Goal: Task Accomplishment & Management: Use online tool/utility

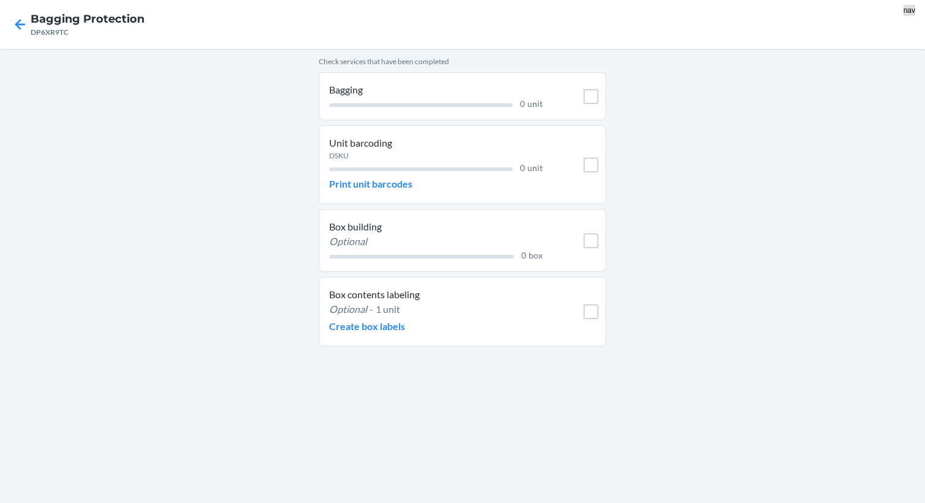
click at [213, 36] on nav "Bagging Protection DP6XR9TC" at bounding box center [462, 24] width 925 height 49
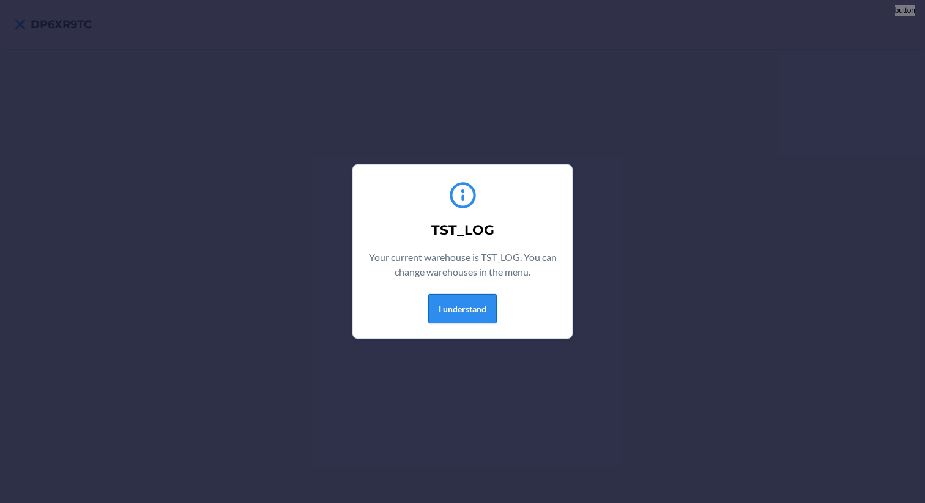
click at [474, 306] on button "I understand" at bounding box center [462, 308] width 69 height 29
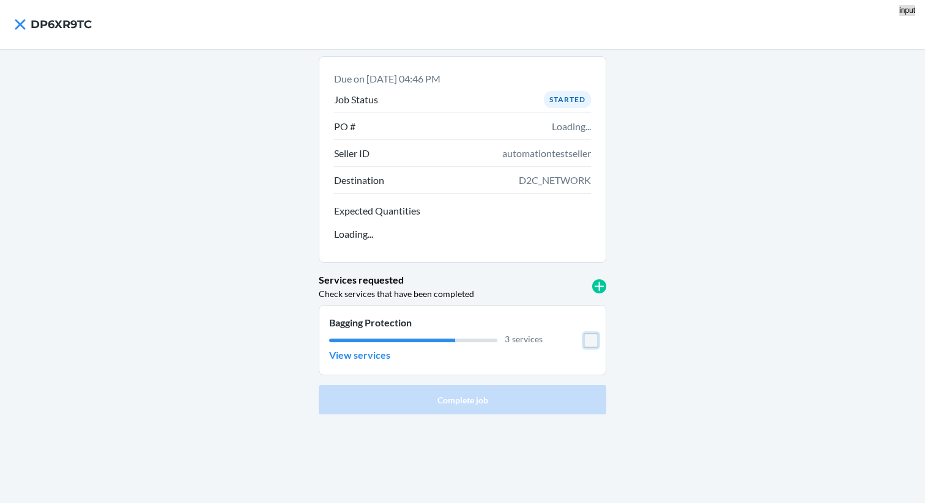
click at [592, 344] on input "checkbox" at bounding box center [591, 340] width 15 height 15
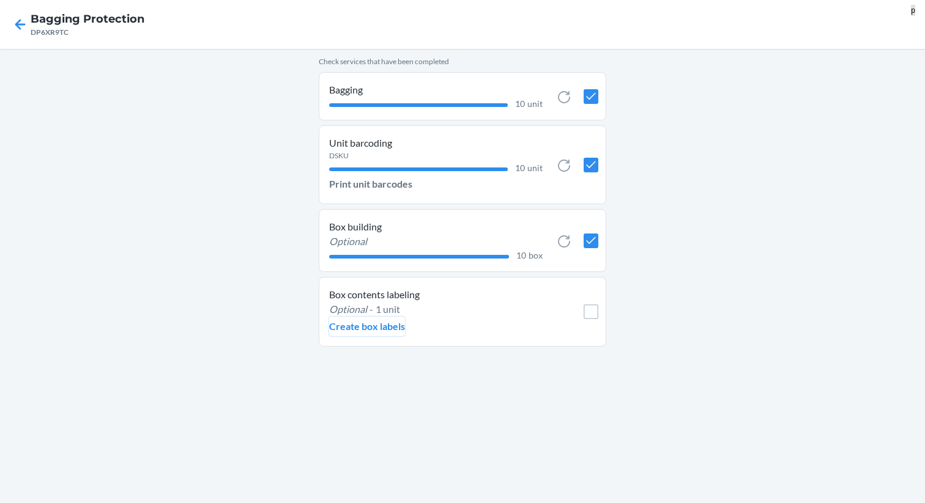
click at [343, 331] on p "Create box labels" at bounding box center [367, 326] width 76 height 15
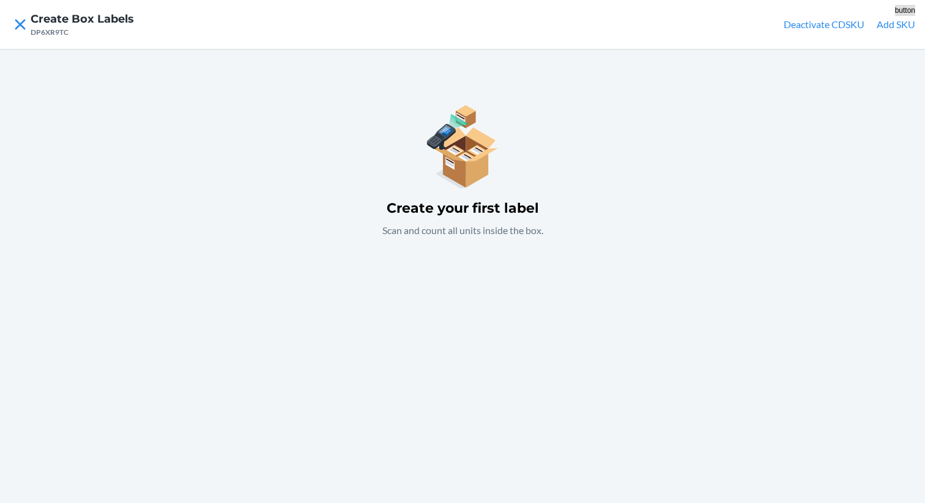
click at [892, 28] on button "Add SKU" at bounding box center [896, 24] width 39 height 15
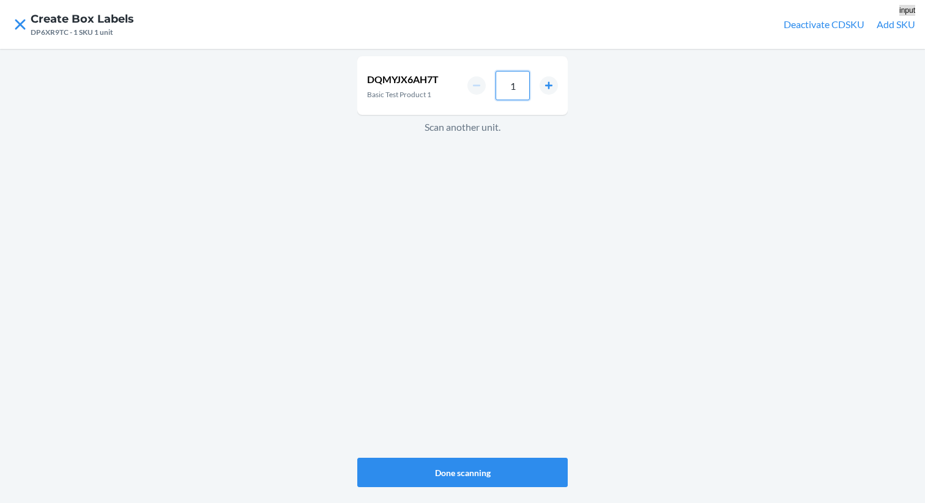
click at [517, 84] on input "1" at bounding box center [512, 85] width 34 height 29
type input "10"
click at [449, 460] on button "Done scanning" at bounding box center [462, 472] width 210 height 29
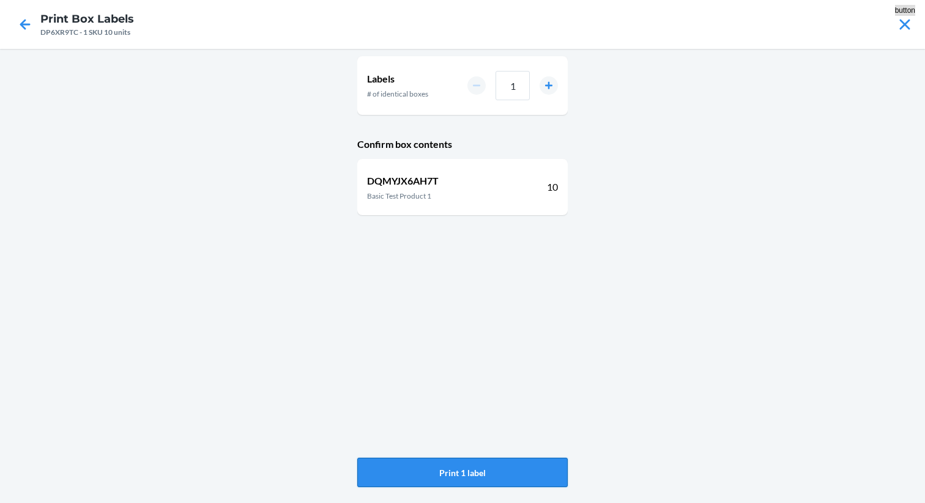
click at [462, 472] on button "Print 1 label" at bounding box center [462, 472] width 210 height 29
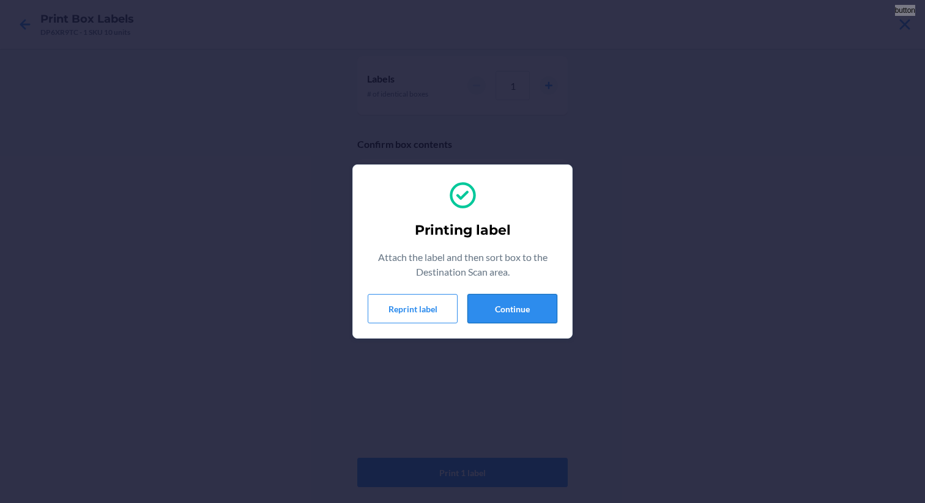
click at [517, 311] on button "Continue" at bounding box center [512, 308] width 90 height 29
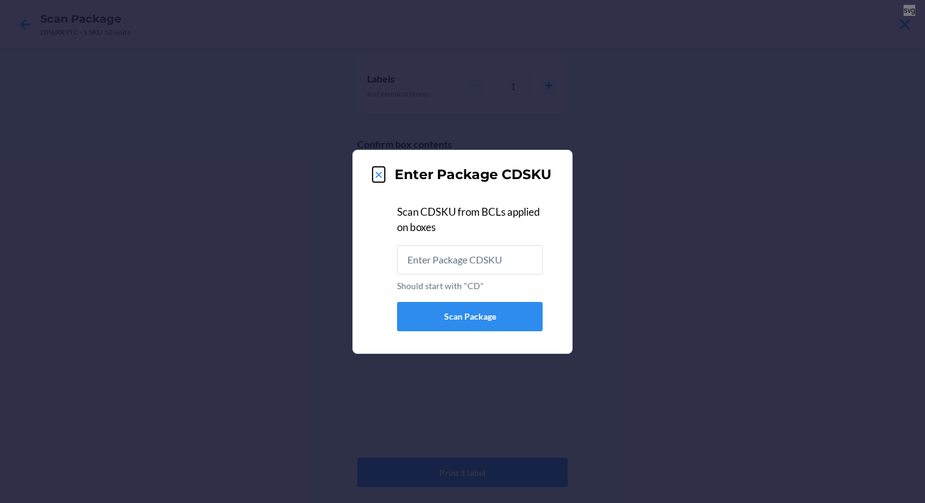
click at [381, 171] on icon at bounding box center [379, 175] width 12 height 12
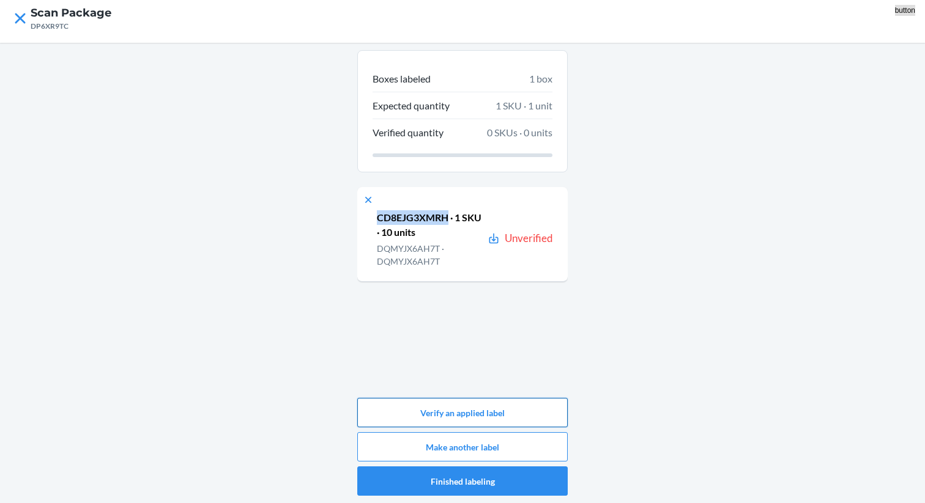
click at [483, 410] on button "Verify an applied label" at bounding box center [462, 412] width 210 height 29
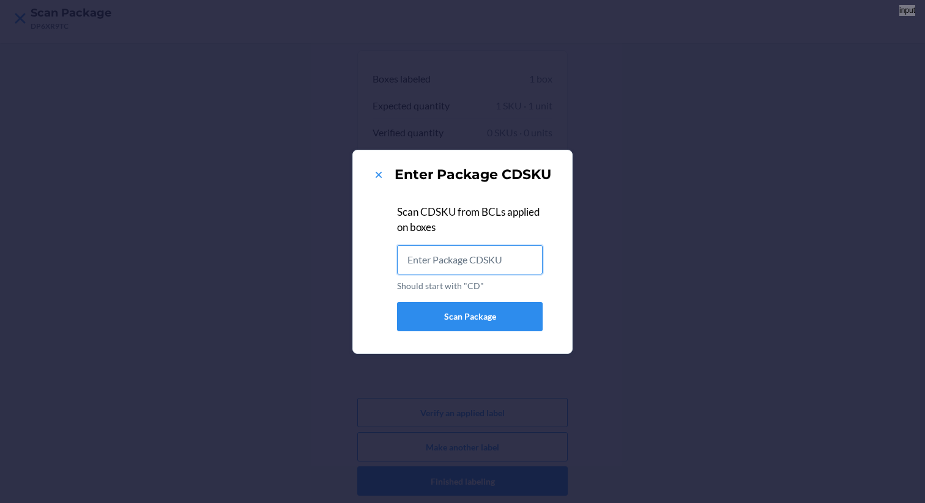
click at [464, 260] on input "Should start with "CD"" at bounding box center [470, 259] width 146 height 29
paste input "CD8EJG3XMRH"
type input "CD8EJG3XMRH"
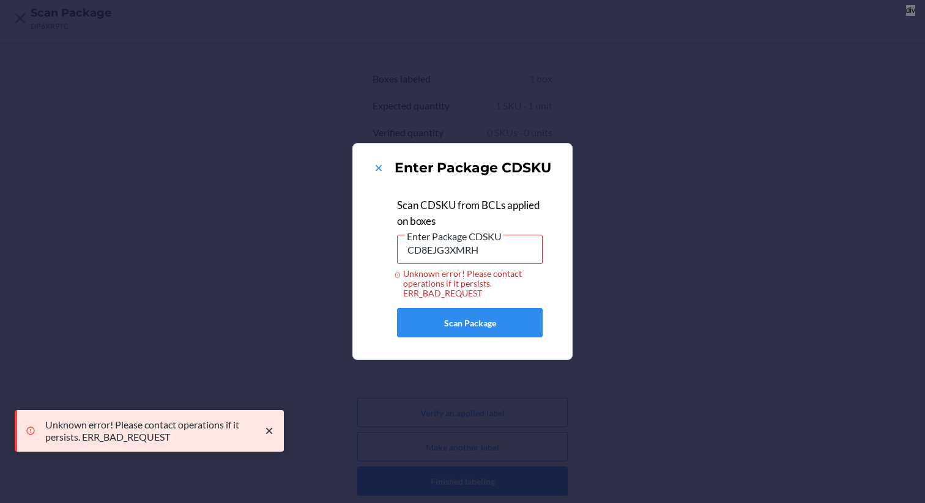
click at [270, 429] on icon "close toast" at bounding box center [269, 431] width 6 height 6
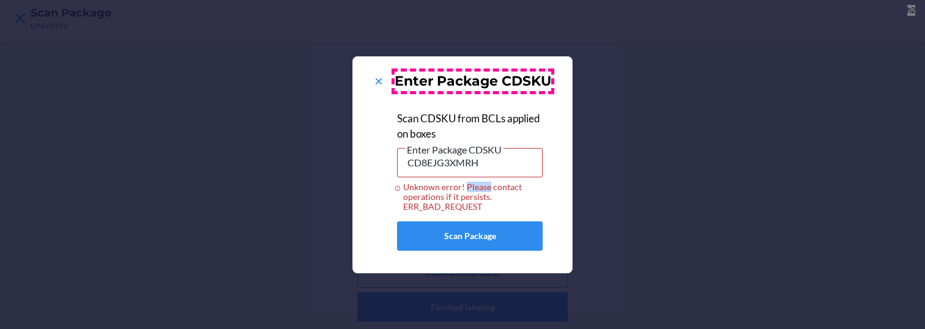
click at [453, 87] on h2 "Enter Package CDSKU" at bounding box center [473, 82] width 157 height 20
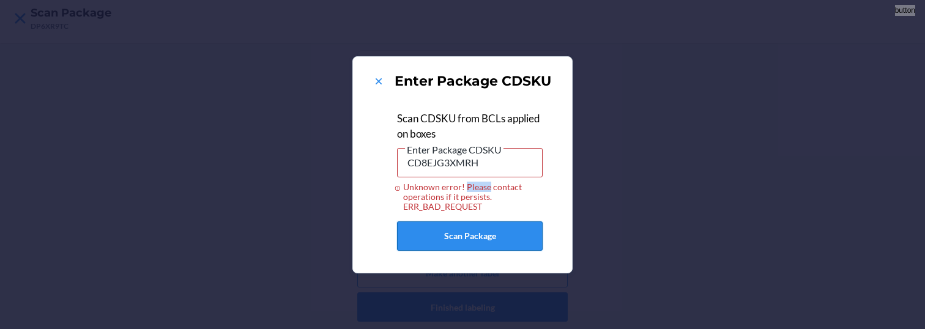
click at [451, 230] on button "Scan Package" at bounding box center [470, 235] width 146 height 29
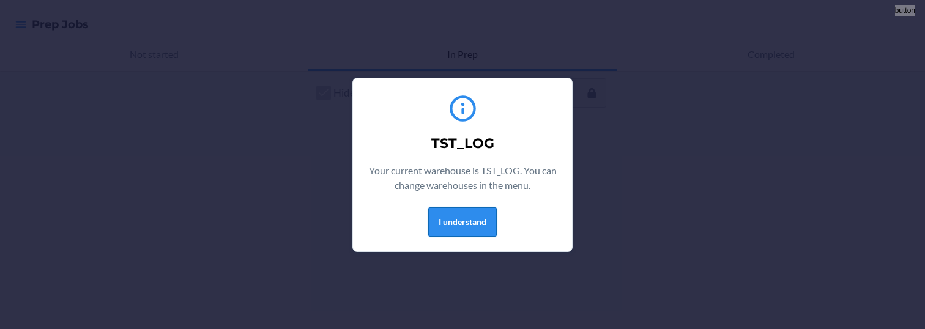
click at [478, 217] on button "I understand" at bounding box center [462, 221] width 69 height 29
click at [464, 223] on button "I understand" at bounding box center [462, 221] width 69 height 29
click at [461, 217] on button "I understand" at bounding box center [462, 221] width 69 height 29
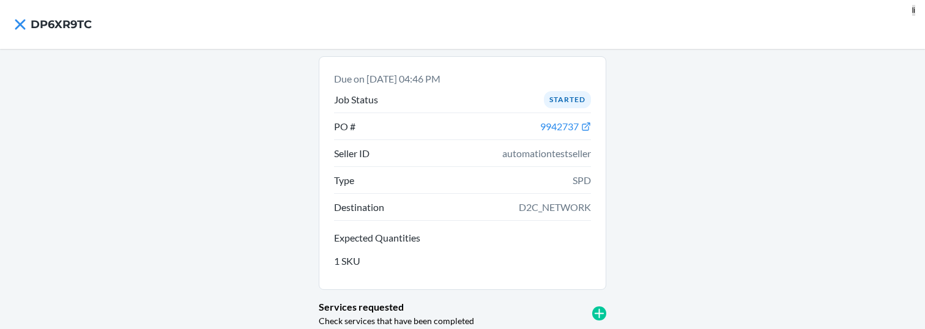
click at [461, 217] on li "Destination D2C_NETWORK" at bounding box center [462, 207] width 257 height 27
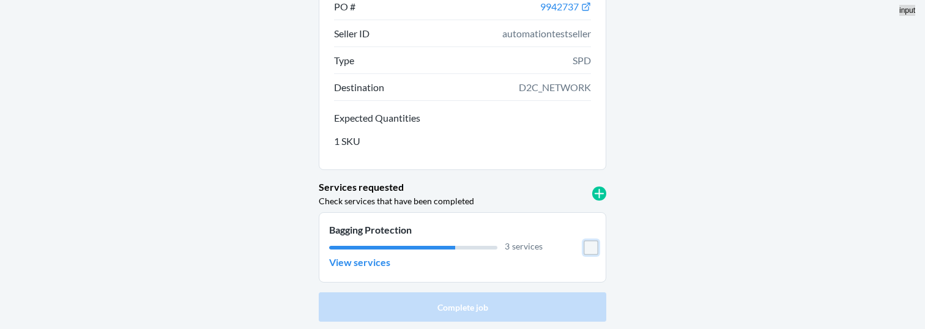
click at [592, 245] on input "checkbox" at bounding box center [591, 247] width 15 height 15
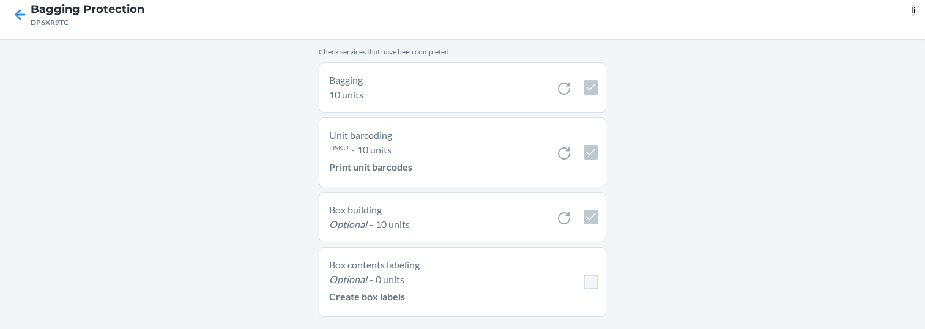
scroll to position [30, 0]
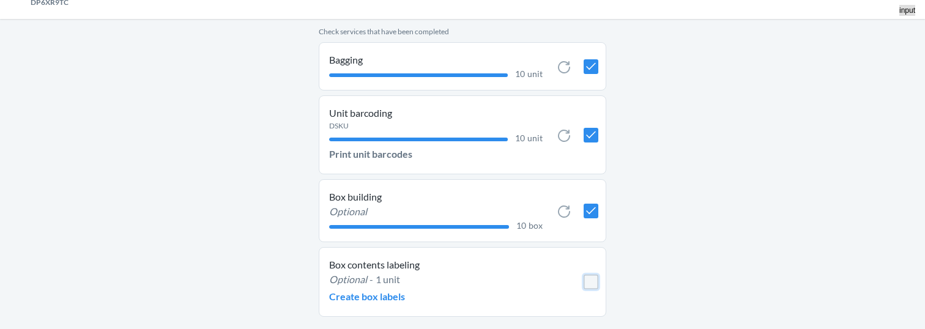
click at [597, 280] on input "checkbox" at bounding box center [591, 282] width 15 height 15
checkbox input "false"
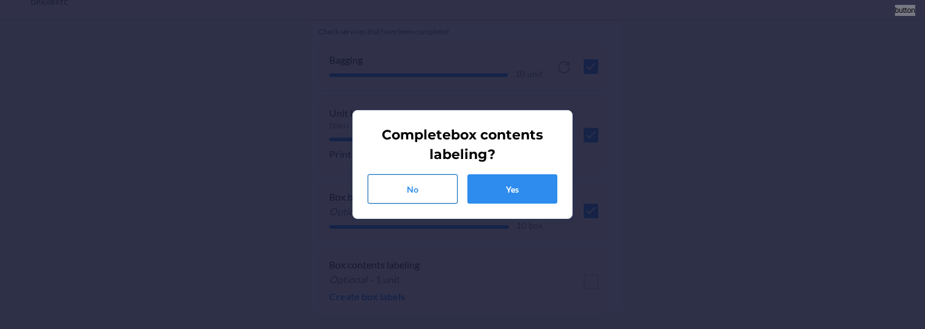
click at [430, 192] on button "No" at bounding box center [413, 188] width 90 height 29
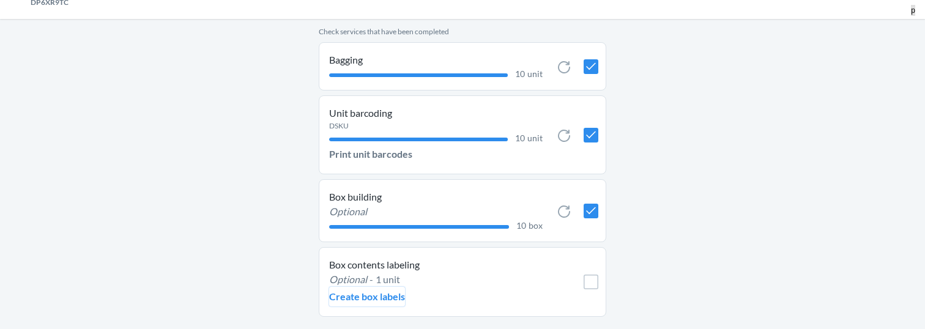
click at [379, 294] on p "Create box labels" at bounding box center [367, 296] width 76 height 15
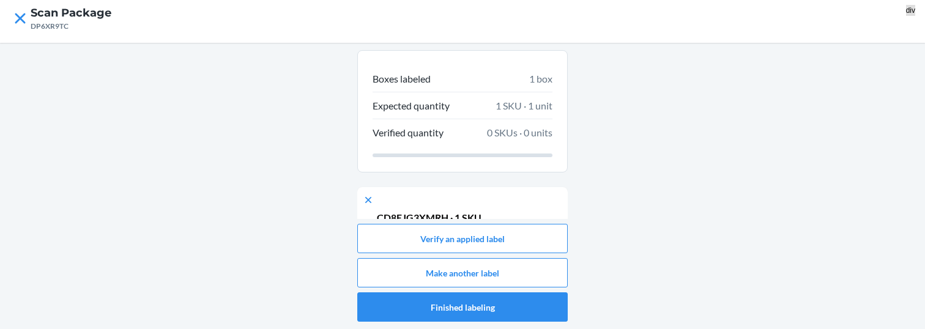
scroll to position [67, 0]
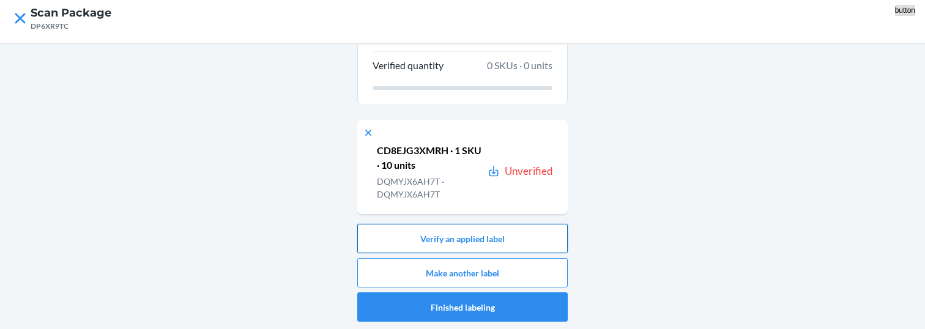
click at [455, 241] on button "Verify an applied label" at bounding box center [462, 238] width 210 height 29
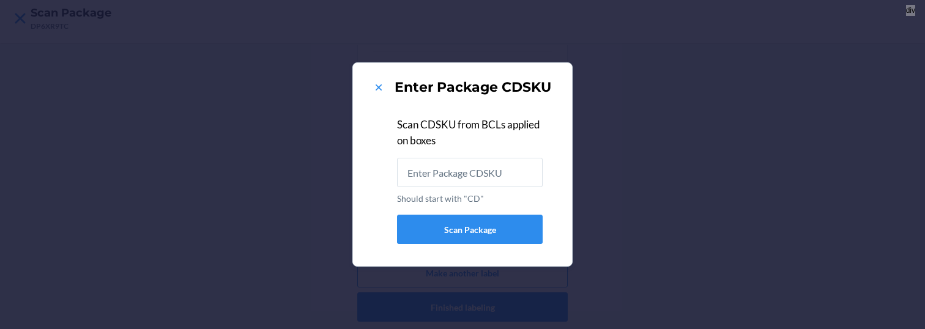
click at [476, 150] on div "Scan CDSKU from BCLs applied on boxes Should start with "CD"" at bounding box center [470, 158] width 146 height 93
click at [451, 172] on input "Should start with "CD"" at bounding box center [470, 172] width 146 height 29
paste input "CD8EJG3XMRH"
type input "CD8EJG3XMRH"
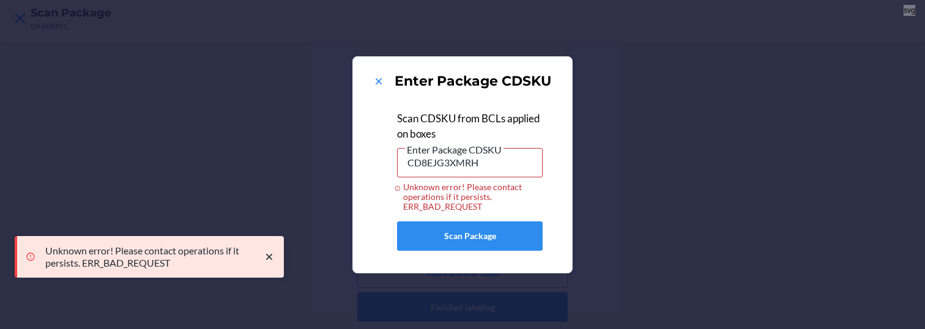
click at [269, 254] on icon "close toast" at bounding box center [269, 257] width 12 height 12
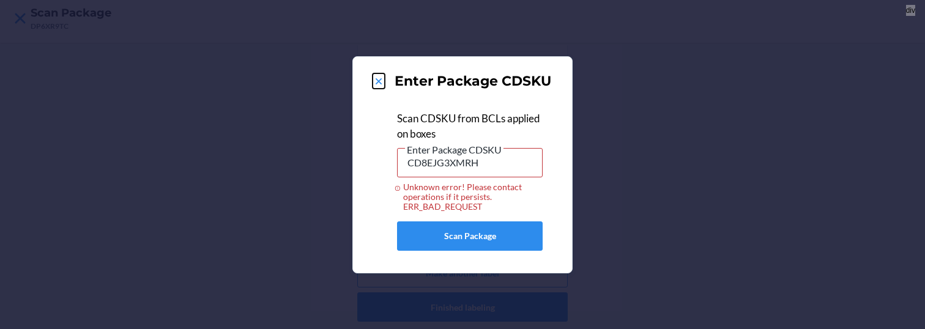
click at [377, 84] on icon at bounding box center [379, 81] width 12 height 12
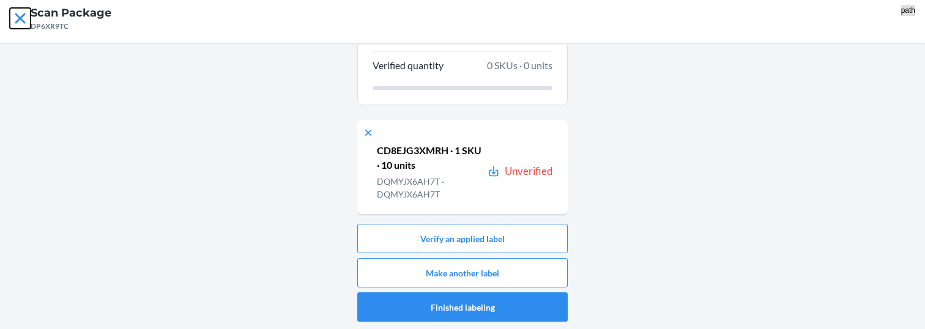
click at [19, 17] on icon at bounding box center [20, 18] width 10 height 10
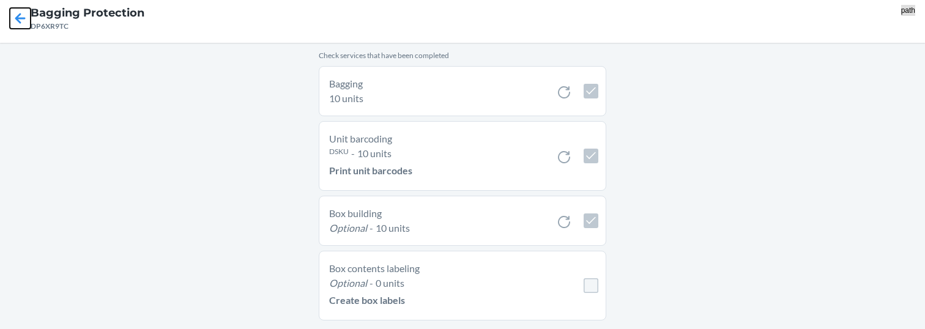
click at [19, 18] on icon at bounding box center [20, 18] width 10 height 10
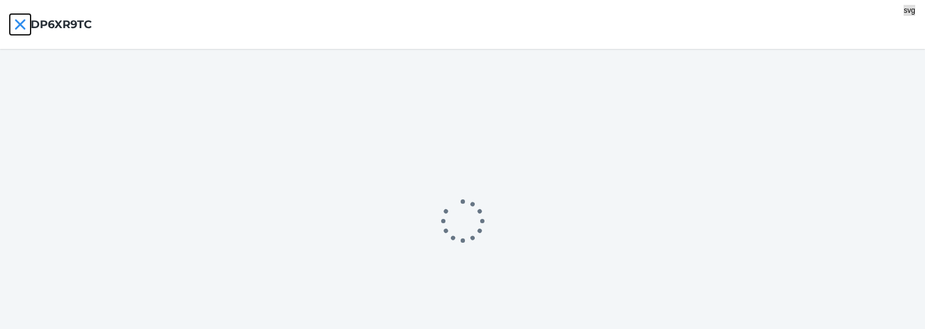
click at [19, 29] on icon at bounding box center [20, 24] width 21 height 21
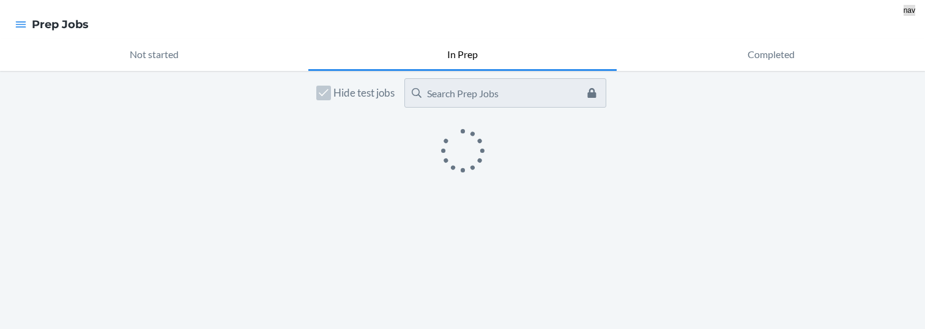
click at [26, 26] on div at bounding box center [21, 25] width 22 height 26
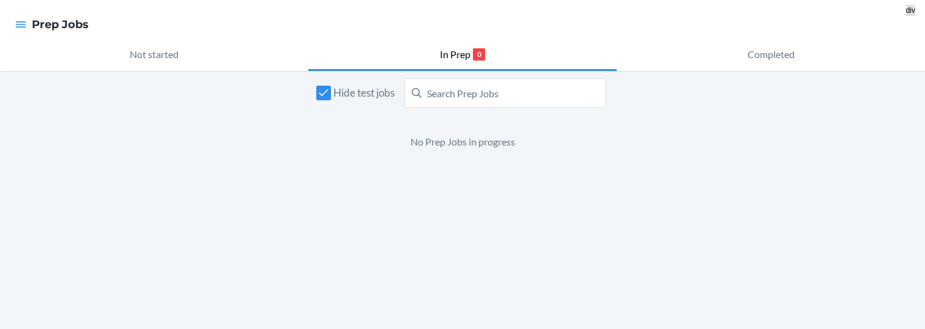
click at [13, 22] on div at bounding box center [21, 25] width 22 height 26
click at [18, 29] on icon "button" at bounding box center [21, 24] width 12 height 12
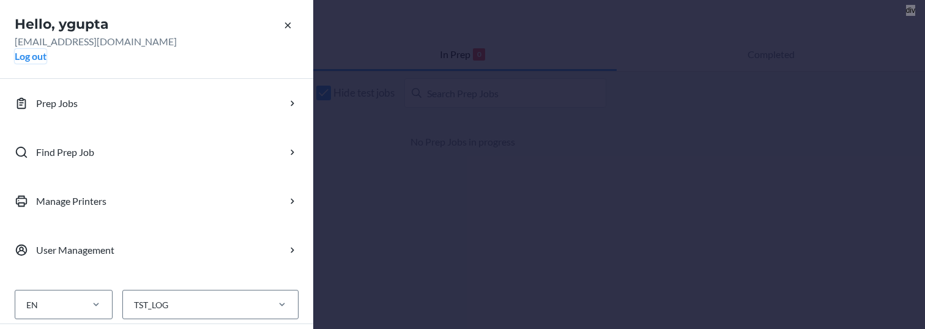
click at [40, 56] on button "Log out" at bounding box center [31, 56] width 32 height 15
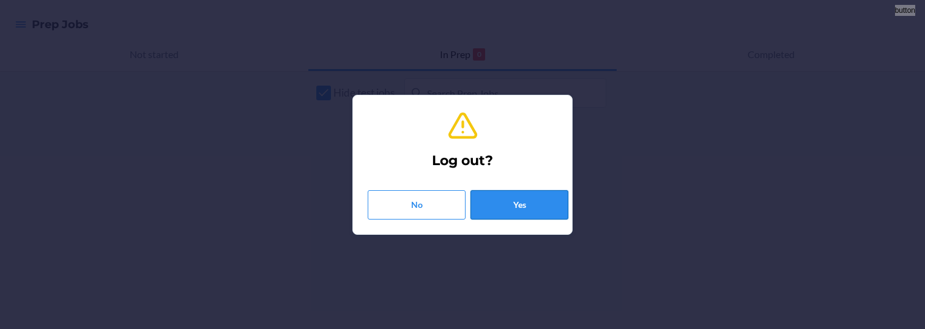
click at [504, 201] on button "Yes" at bounding box center [519, 204] width 98 height 29
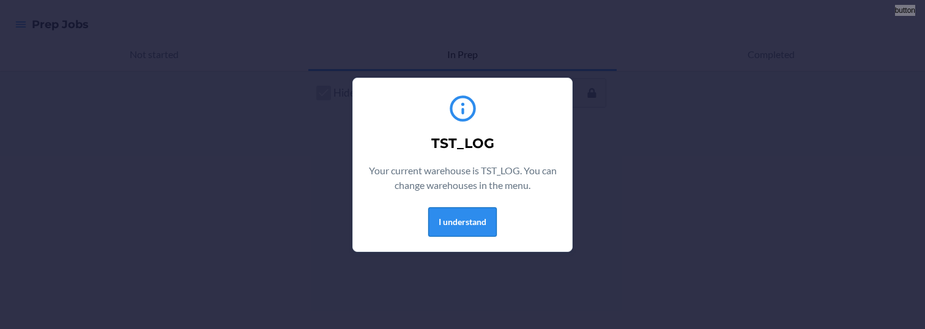
click at [450, 226] on button "I understand" at bounding box center [462, 221] width 69 height 29
click at [466, 230] on button "I understand" at bounding box center [462, 221] width 69 height 29
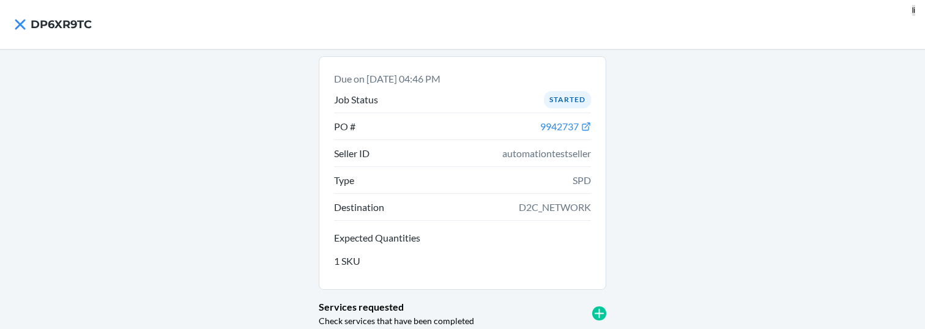
scroll to position [120, 0]
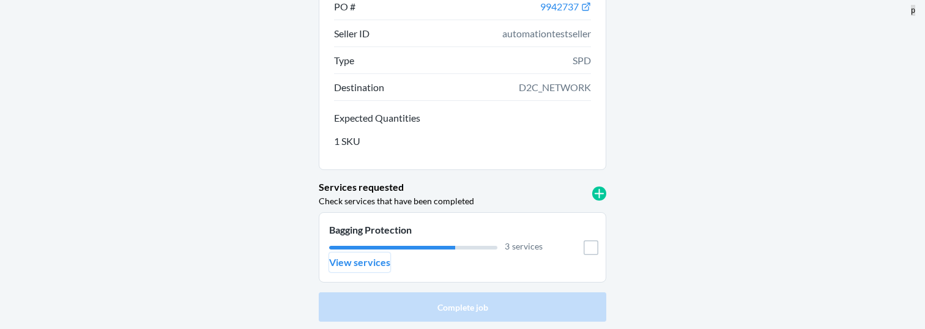
click at [365, 267] on p "View services" at bounding box center [359, 262] width 61 height 15
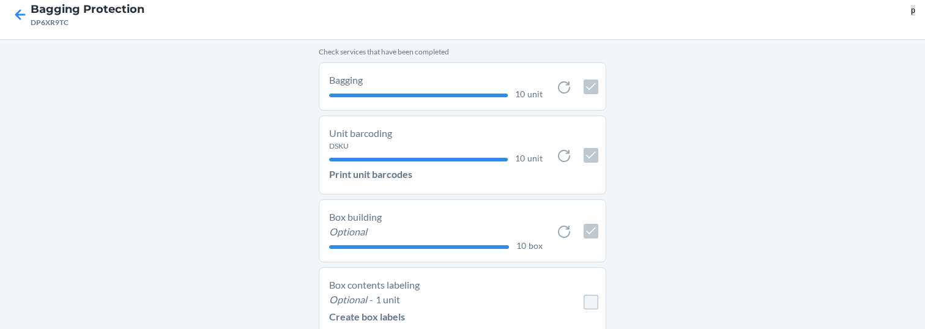
scroll to position [30, 0]
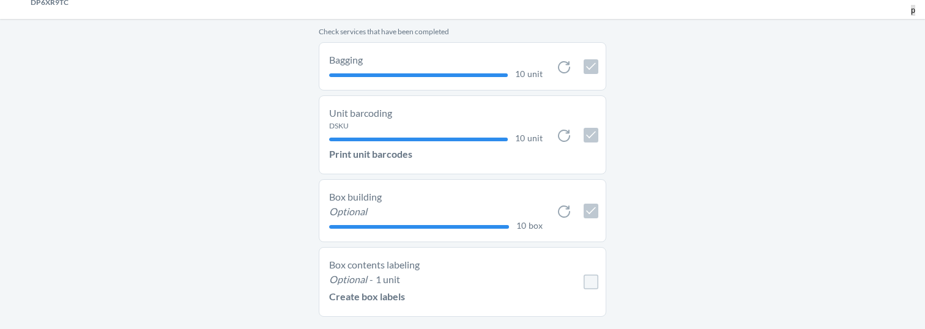
click at [380, 298] on p "Create box labels" at bounding box center [367, 296] width 76 height 15
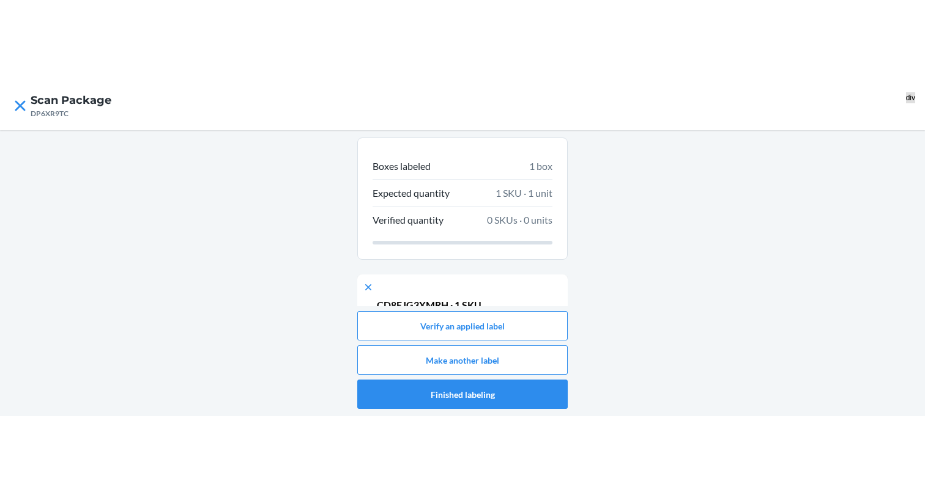
scroll to position [67, 0]
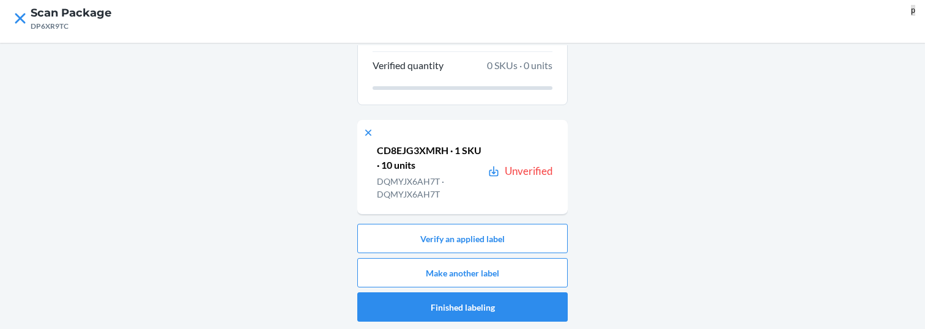
click at [423, 148] on p "CD8EJG3XMRH · 1 SKU · 10 units" at bounding box center [430, 157] width 106 height 29
copy p "CD8EJG3XMRH"
click at [473, 243] on button "Verify an applied label" at bounding box center [462, 238] width 210 height 29
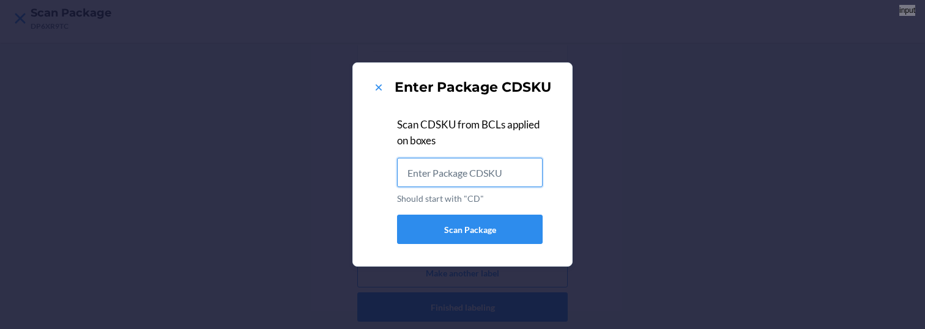
click at [513, 174] on input "Should start with "CD"" at bounding box center [470, 172] width 146 height 29
paste input "CD8EJG3XMRH"
type input "CD8EJG3XMRH"
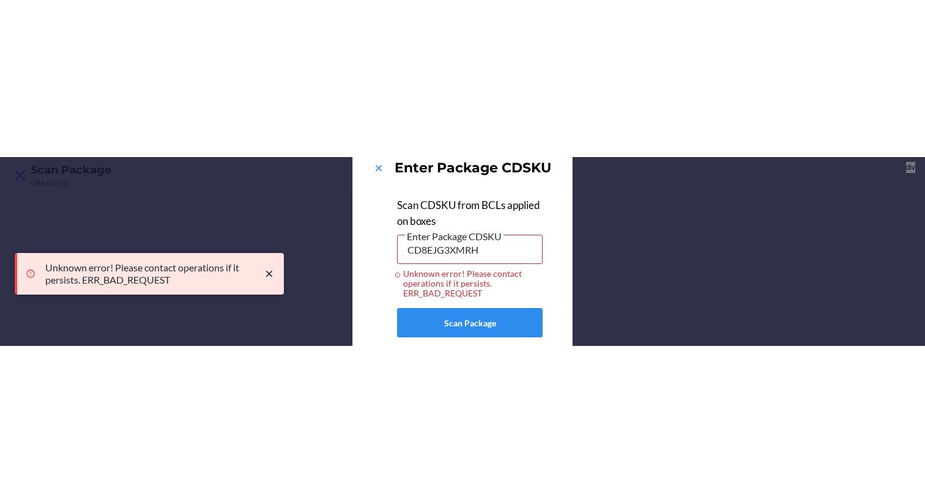
scroll to position [0, 0]
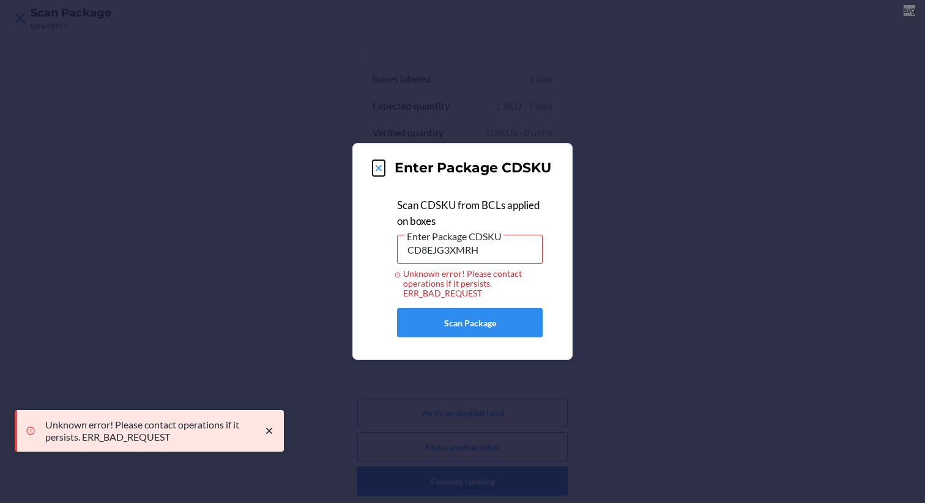
click at [381, 168] on icon at bounding box center [379, 168] width 12 height 12
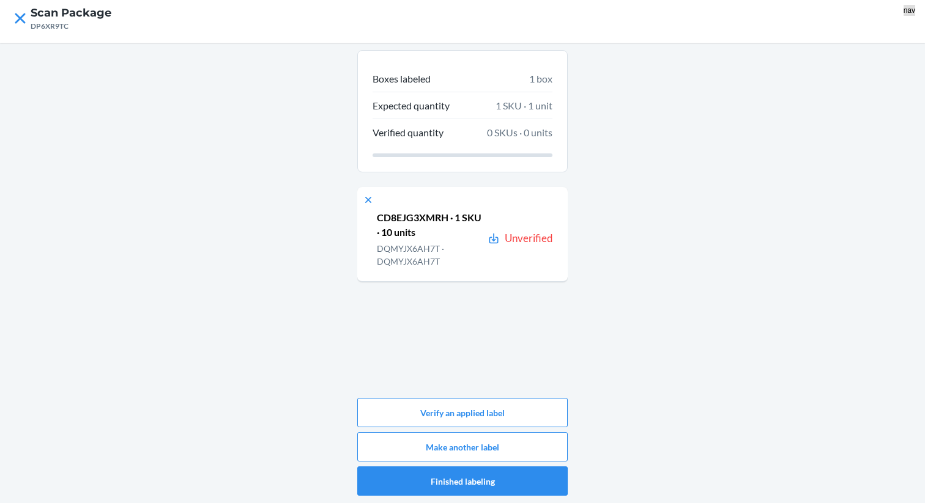
click at [4, 22] on nav "Scan Package DP6XR9TC" at bounding box center [462, 18] width 925 height 49
click at [12, 23] on icon at bounding box center [20, 18] width 21 height 21
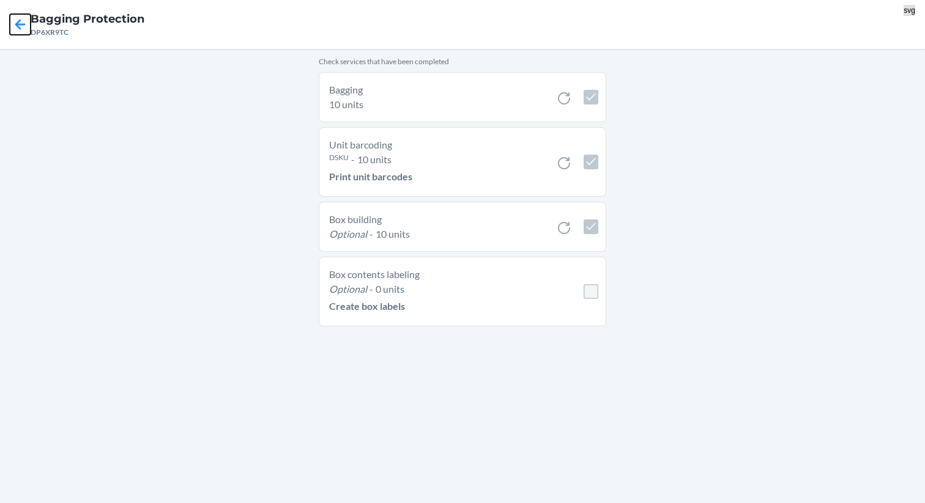
click at [21, 23] on icon at bounding box center [20, 24] width 21 height 21
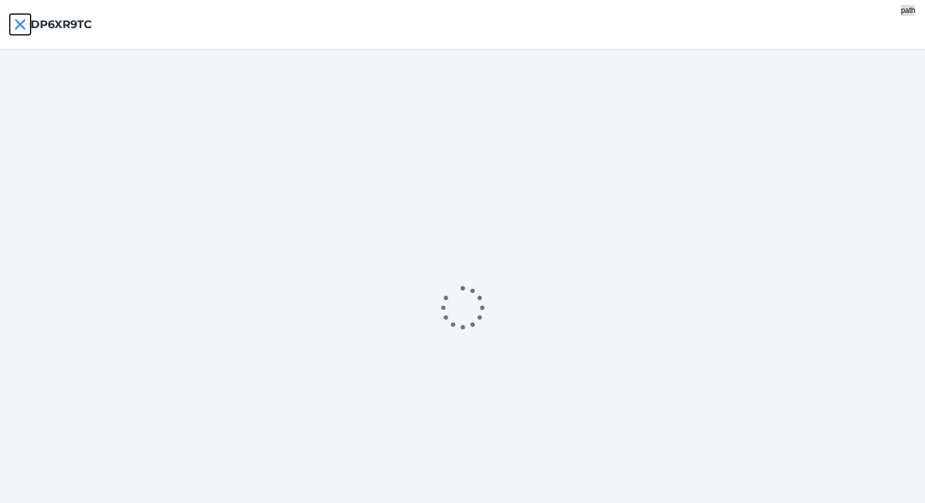
click at [21, 23] on icon at bounding box center [20, 24] width 10 height 10
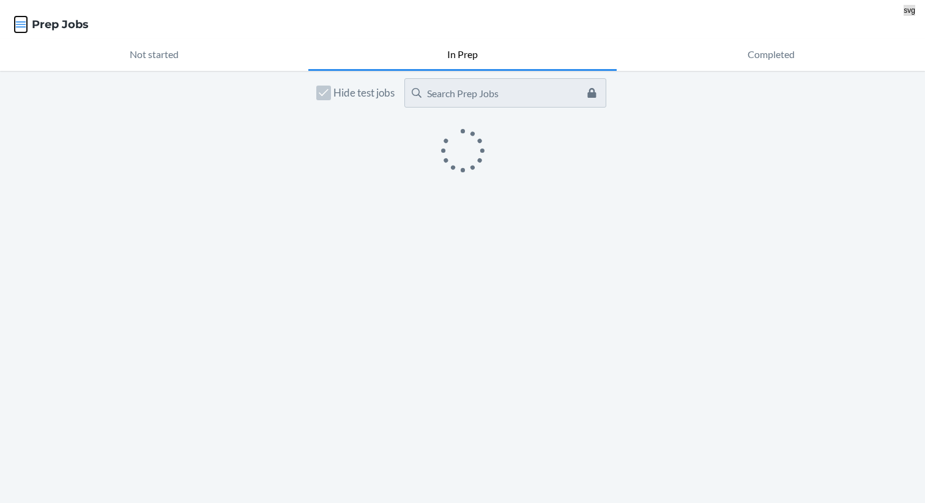
click at [21, 23] on icon "button" at bounding box center [21, 24] width 12 height 12
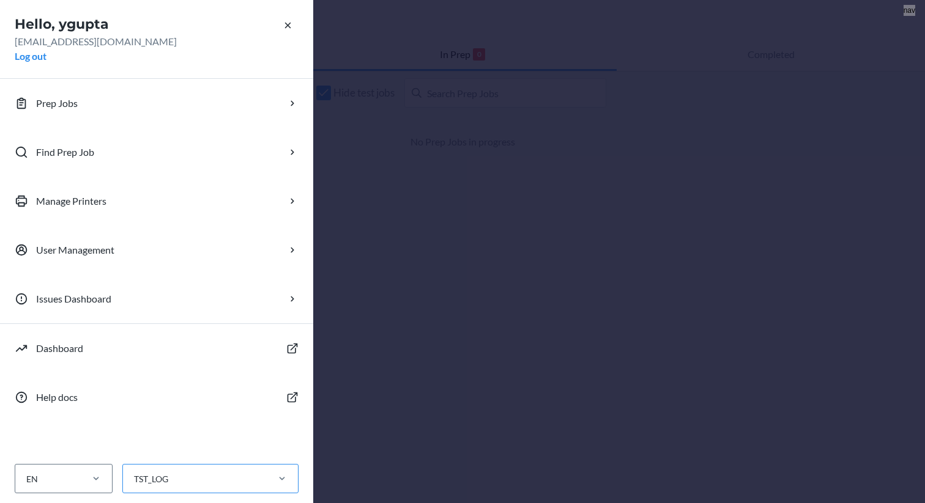
click at [247, 328] on div "TST_LOG" at bounding box center [194, 479] width 143 height 20
click at [134, 328] on input "TST_LOG" at bounding box center [133, 479] width 1 height 13
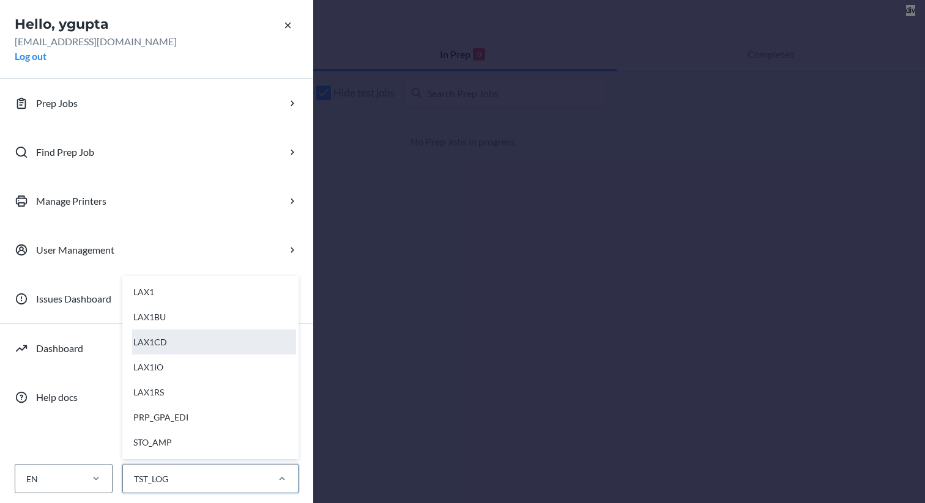
click at [187, 328] on div "LAX1CD" at bounding box center [214, 342] width 164 height 25
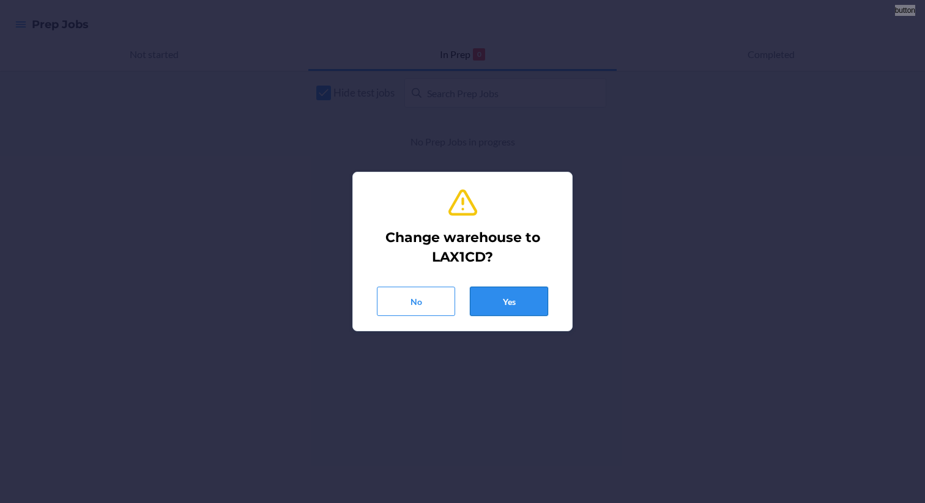
click at [518, 297] on button "Yes" at bounding box center [509, 301] width 78 height 29
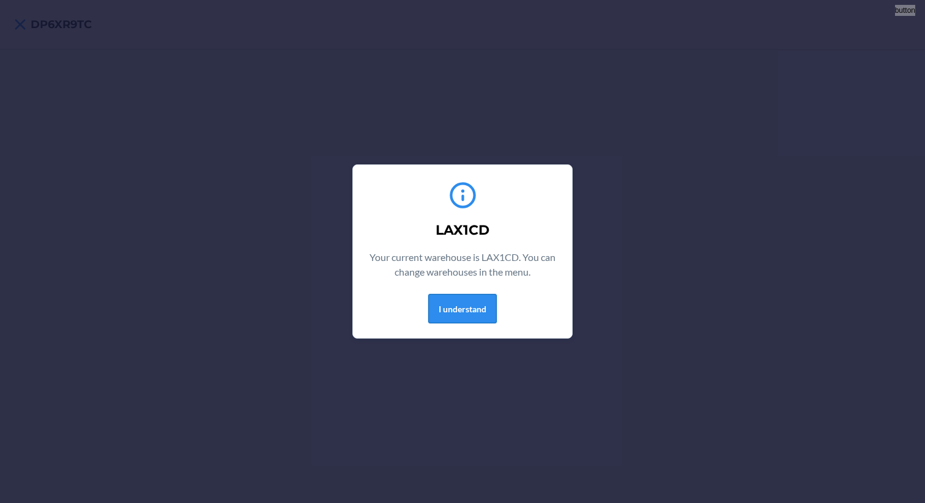
click at [467, 306] on button "I understand" at bounding box center [462, 308] width 69 height 29
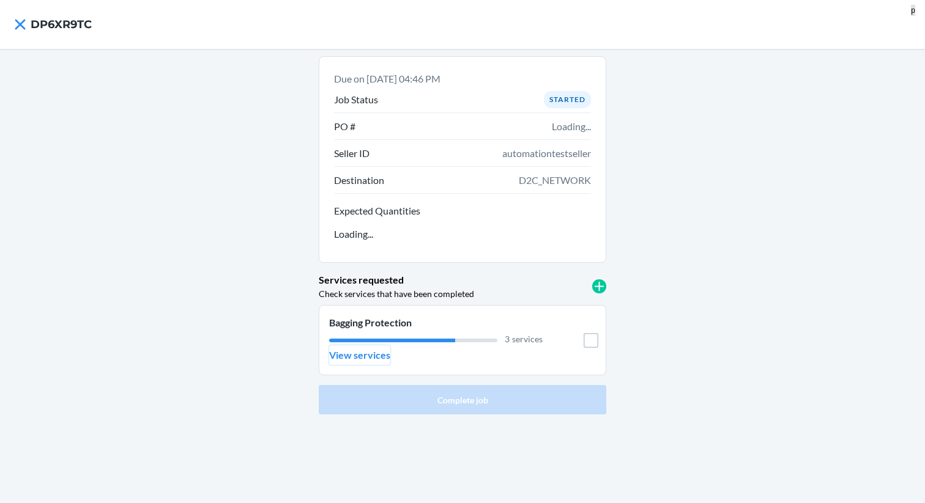
click at [371, 350] on p "View services" at bounding box center [359, 355] width 61 height 15
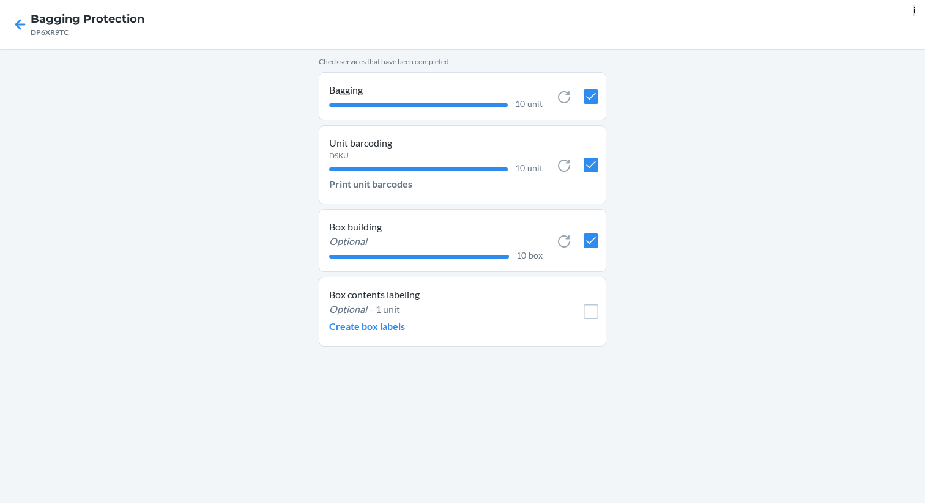
click at [359, 308] on icon "Optional" at bounding box center [348, 309] width 38 height 12
click at [359, 322] on p "Create box labels" at bounding box center [367, 326] width 76 height 15
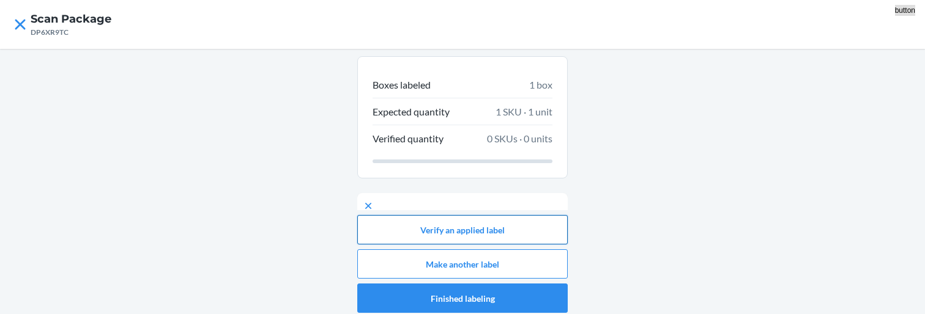
click at [435, 234] on button "Verify an applied label" at bounding box center [462, 229] width 210 height 29
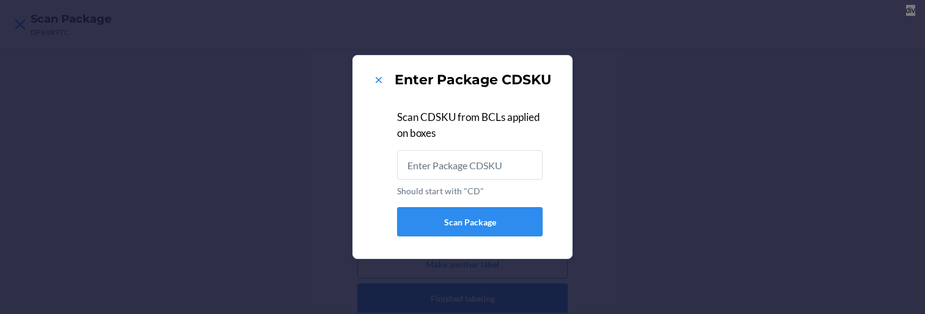
type input "LAX1CD"
paste input "CD8EJG3XMRH"
type input "CD8EJG3XMRH"
